Goal: Task Accomplishment & Management: Use online tool/utility

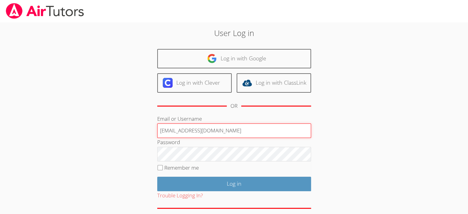
drag, startPoint x: 203, startPoint y: 129, endPoint x: 133, endPoint y: 122, distance: 70.5
click at [133, 122] on div "User Log in Log in with Google Log in with Clever Log in with ClassLink OR Emai…" at bounding box center [234, 129] width 253 height 204
paste input "[EMAIL_ADDRESS]"
type input "[EMAIL_ADDRESS][DOMAIN_NAME]"
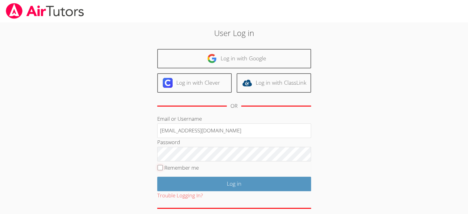
click at [159, 167] on input "Remember me" at bounding box center [160, 167] width 5 height 5
checkbox input "true"
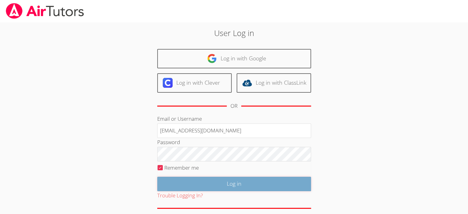
click at [214, 184] on input "Log in" at bounding box center [234, 184] width 154 height 14
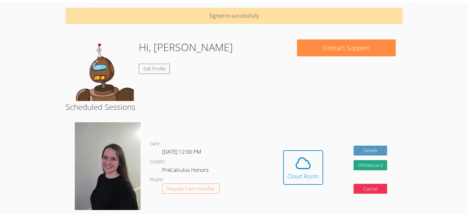
scroll to position [31, 0]
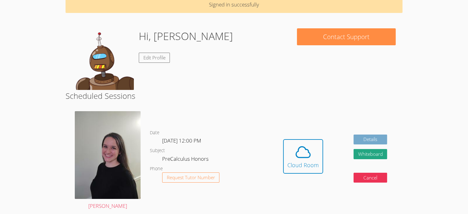
click at [376, 139] on link "Details" at bounding box center [371, 140] width 34 height 10
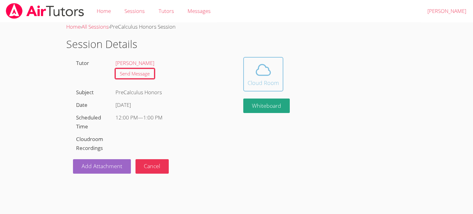
click at [268, 79] on div "Cloud Room" at bounding box center [263, 83] width 31 height 9
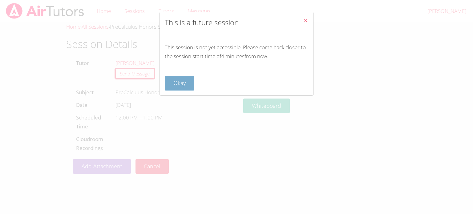
click at [181, 81] on button "Okay" at bounding box center [180, 83] width 30 height 14
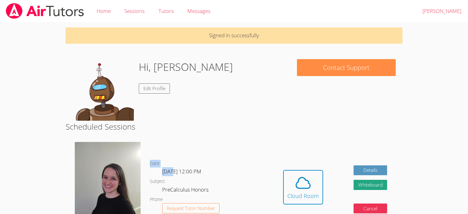
drag, startPoint x: 171, startPoint y: 172, endPoint x: 220, endPoint y: 172, distance: 49.0
click at [217, 172] on dl "Date Sat Oct 11, 12:00 PM Subject PreCalculus Honors Phone Request Tutor Number" at bounding box center [209, 192] width 118 height 64
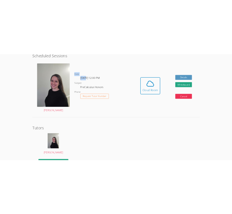
scroll to position [62, 0]
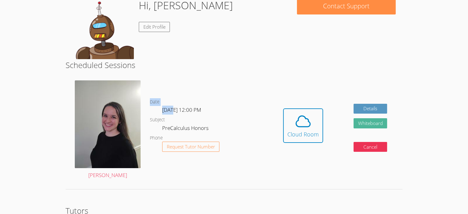
click at [366, 123] on button "Whiteboard" at bounding box center [371, 123] width 34 height 10
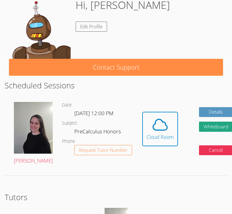
click at [74, 165] on dd "Request Tutor Number" at bounding box center [103, 155] width 58 height 21
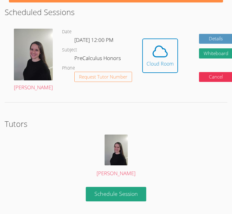
scroll to position [150, 0]
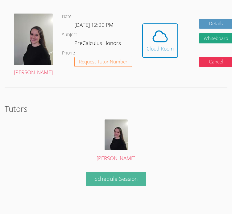
click at [113, 183] on link "Schedule Session" at bounding box center [116, 179] width 61 height 14
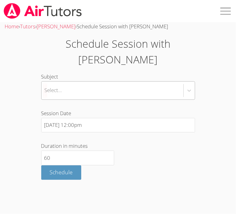
click at [83, 82] on div "Select..." at bounding box center [113, 91] width 142 height 18
click at [135, 148] on label "Duration in minutes 60" at bounding box center [118, 153] width 154 height 23
click at [114, 151] on input "60" at bounding box center [77, 158] width 73 height 15
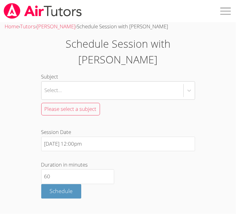
drag, startPoint x: 128, startPoint y: 138, endPoint x: 96, endPoint y: 109, distance: 42.8
click at [128, 137] on form "Subject Select... Please select a subject Session Date 10/11/2025 12:00pm Durat…" at bounding box center [118, 135] width 154 height 126
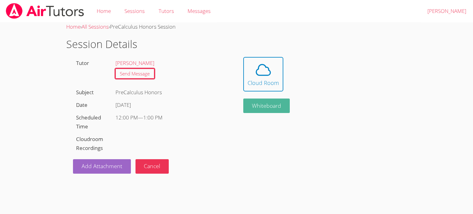
click at [280, 107] on button "Whiteboard" at bounding box center [266, 106] width 47 height 14
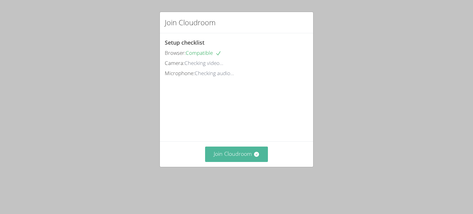
click at [226, 162] on button "Join Cloudroom" at bounding box center [236, 154] width 63 height 15
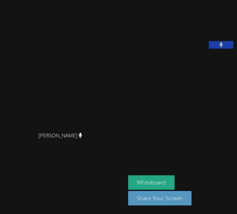
click at [223, 49] on button at bounding box center [221, 45] width 25 height 8
click at [223, 47] on icon at bounding box center [221, 44] width 6 height 5
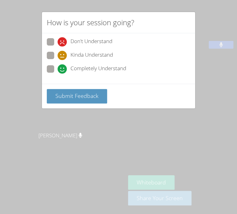
click at [56, 69] on label "Completely Understand" at bounding box center [86, 69] width 79 height 8
click at [58, 69] on input "Completely Understand" at bounding box center [60, 67] width 5 height 5
radio input "true"
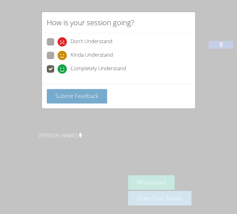
click at [67, 98] on span "Submit Feedback" at bounding box center [76, 95] width 43 height 7
